Goal: Find contact information: Find contact information

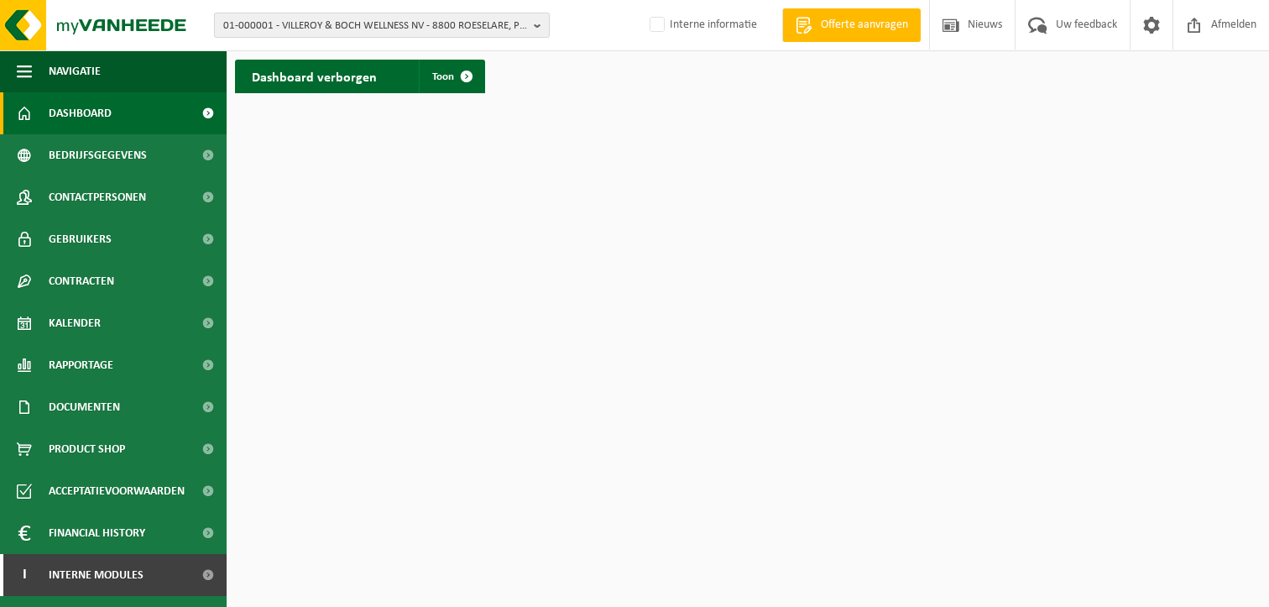
click at [278, 27] on span "01-000001 - VILLEROY & BOCH WELLNESS NV - 8800 ROESELARE, POPULIERSTRAAT 1" at bounding box center [375, 25] width 304 height 25
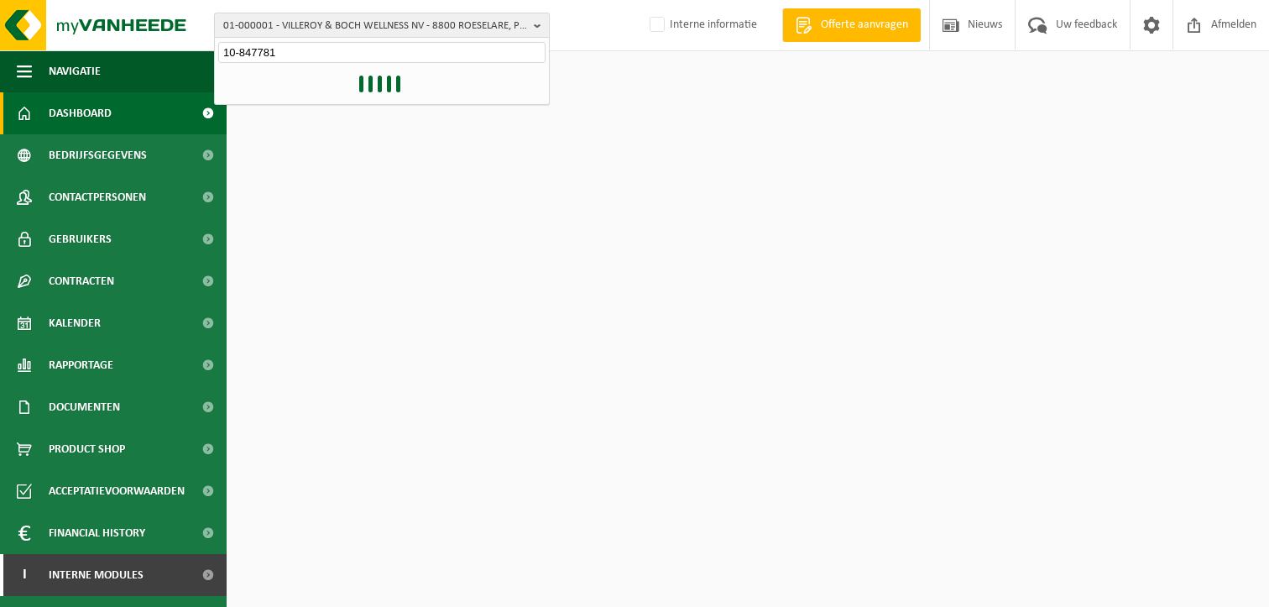
type input "10-847781"
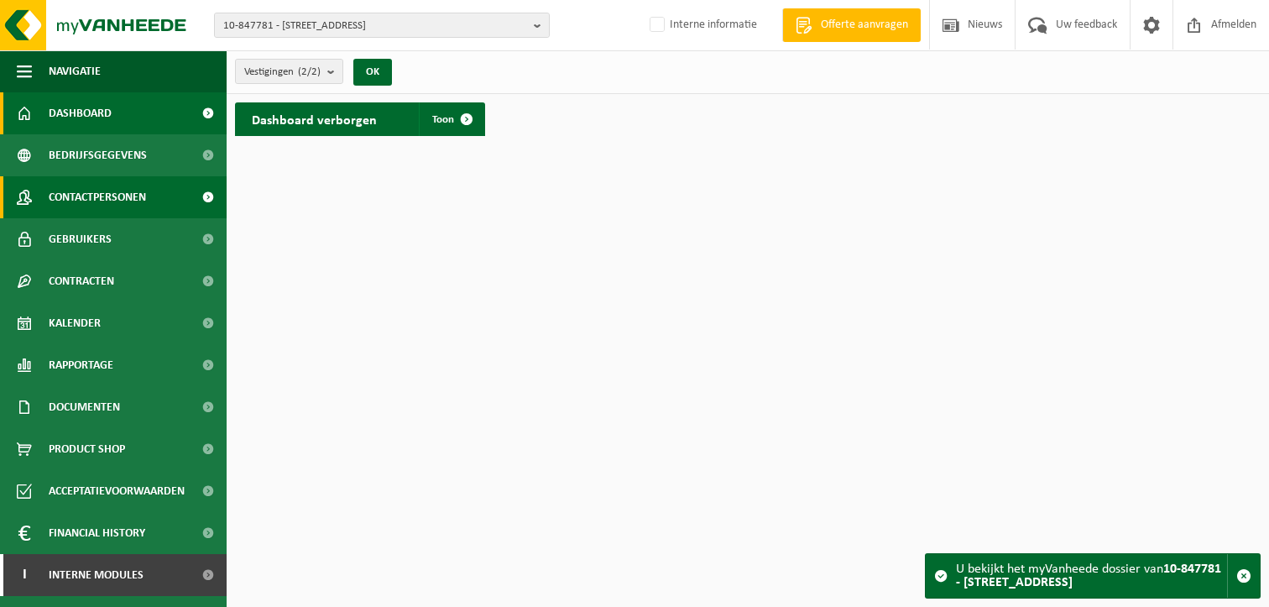
click at [129, 188] on span "Contactpersonen" at bounding box center [97, 197] width 97 height 42
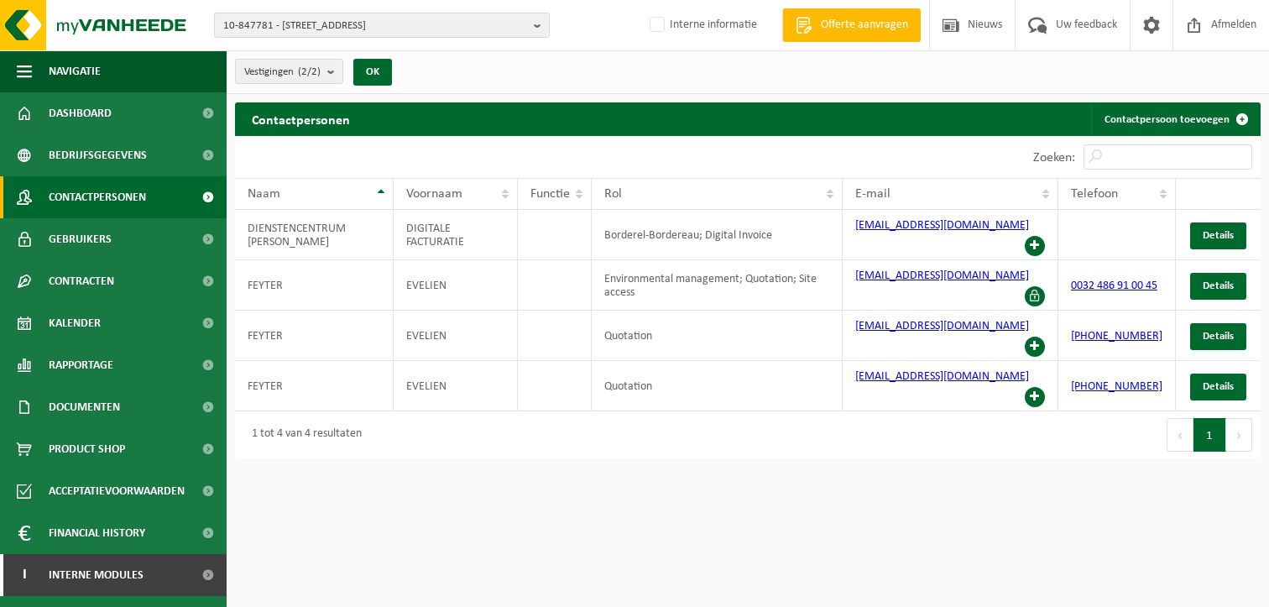
click at [619, 552] on html "10-847781 - DIENSTENCENTRUM VIVALDI - 8000 BRUGGE, KEIZER KARELSTRAAT 105 10-84…" at bounding box center [634, 303] width 1269 height 607
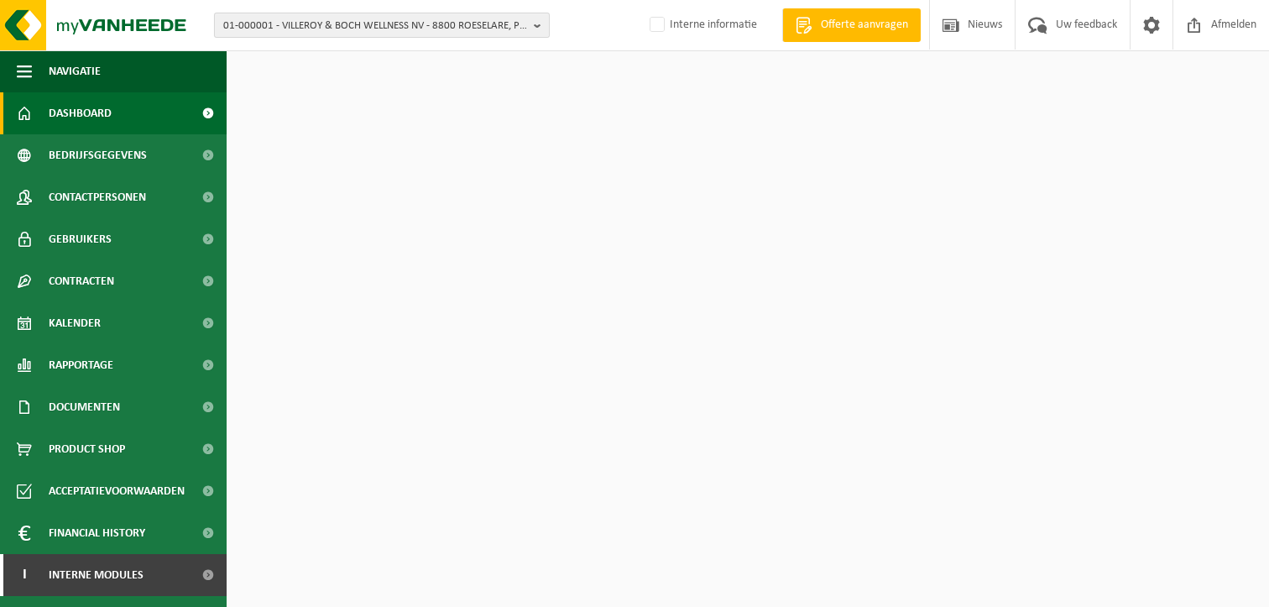
click at [282, 21] on span "01-000001 - VILLEROY & BOCH WELLNESS NV - 8800 ROESELARE, POPULIERSTRAAT 1" at bounding box center [375, 25] width 304 height 25
type input "10-930904"
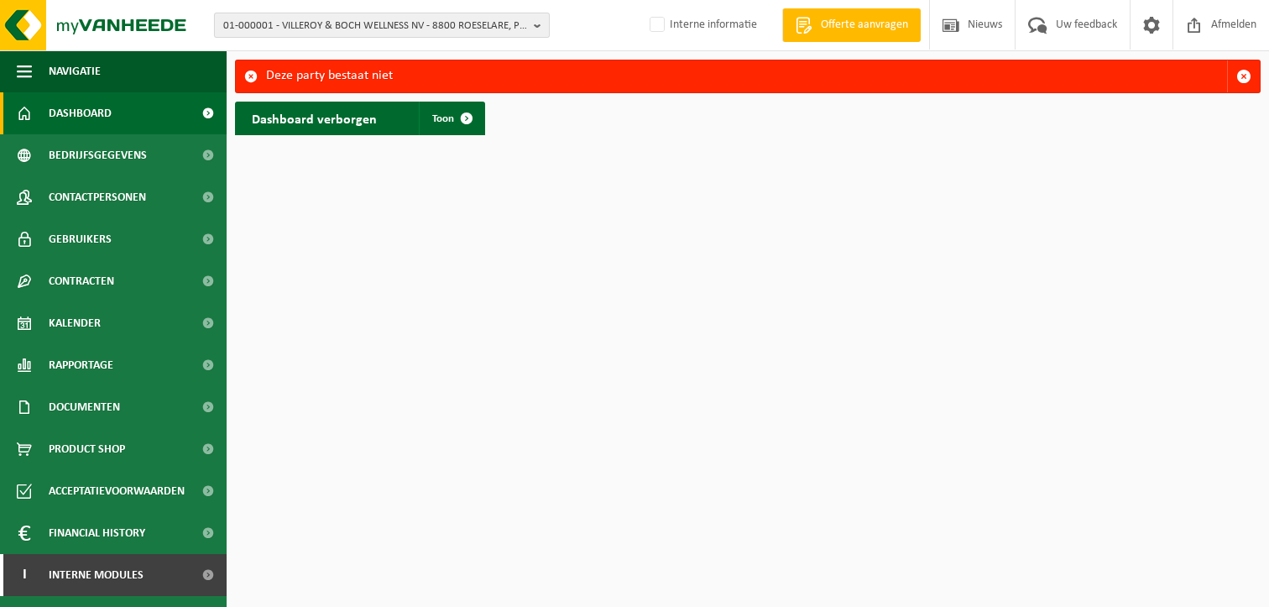
click at [277, 26] on span "01-000001 - VILLEROY & BOCH WELLNESS NV - 8800 ROESELARE, POPULIERSTRAAT 1" at bounding box center [375, 25] width 304 height 25
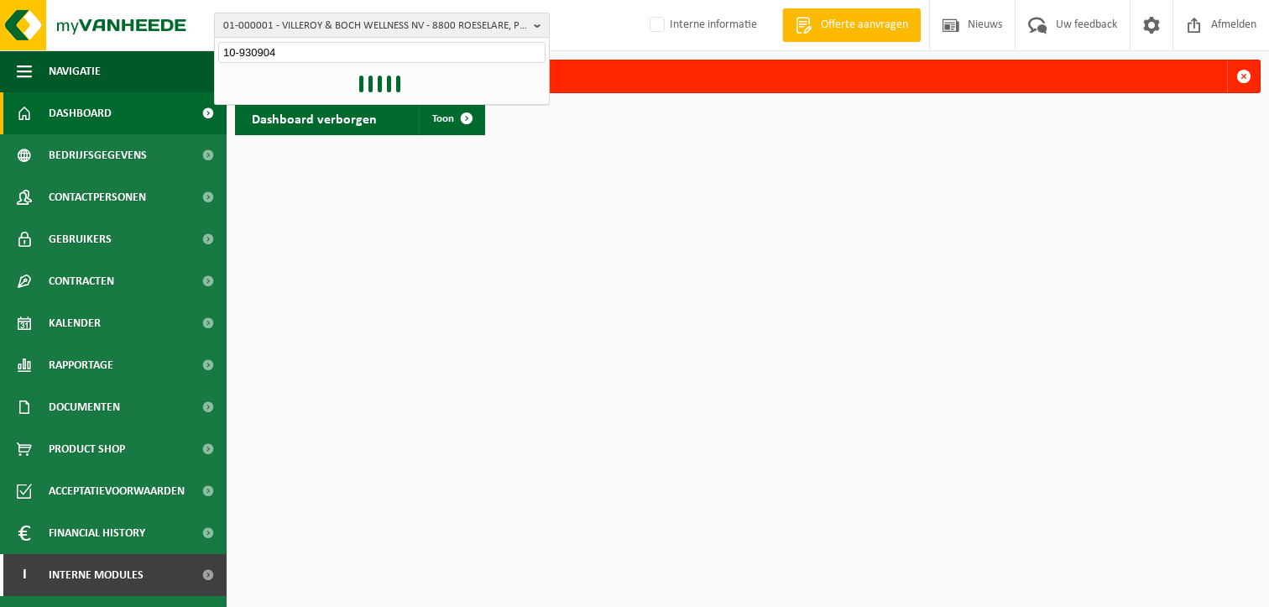
type input "10-930904"
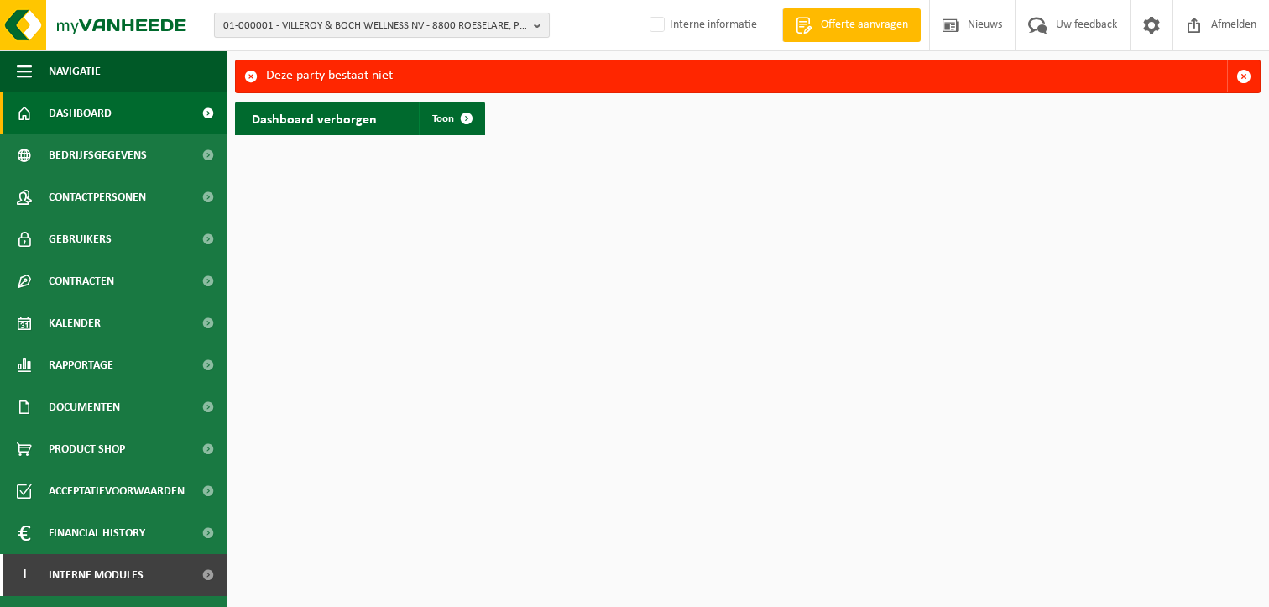
click at [279, 19] on span "01-000001 - VILLEROY & BOCH WELLNESS NV - 8800 ROESELARE, POPULIERSTRAAT 1" at bounding box center [375, 25] width 304 height 25
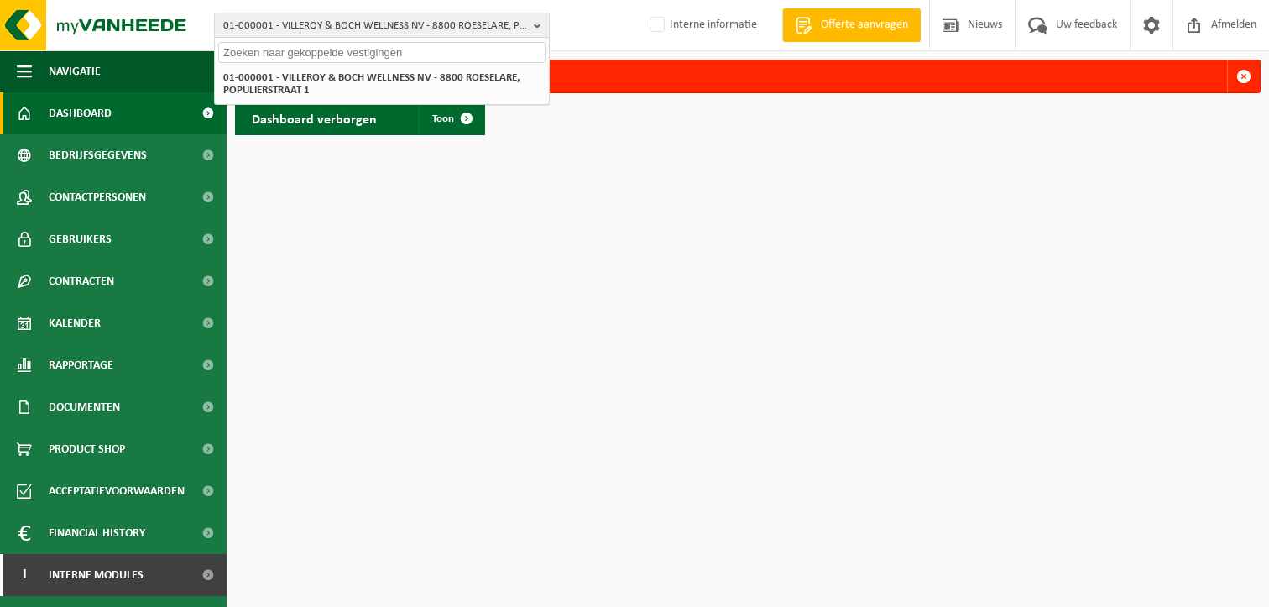
click at [284, 60] on input "text" at bounding box center [381, 52] width 327 height 21
click at [874, 305] on html "01-000001 - VILLEROY & BOCH WELLNESS NV - 8800 ROESELARE, POPULIERSTRAAT 1 01-0…" at bounding box center [634, 303] width 1269 height 607
click at [602, 244] on html "01-000001 - VILLEROY & BOCH WELLNESS NV - 8800 ROESELARE, POPULIERSTRAAT 1 01-0…" at bounding box center [634, 303] width 1269 height 607
click at [603, 338] on html "01-000001 - VILLEROY & BOCH WELLNESS NV - 8800 ROESELARE, POPULIERSTRAAT 1 01-0…" at bounding box center [634, 303] width 1269 height 607
